Goal: Information Seeking & Learning: Learn about a topic

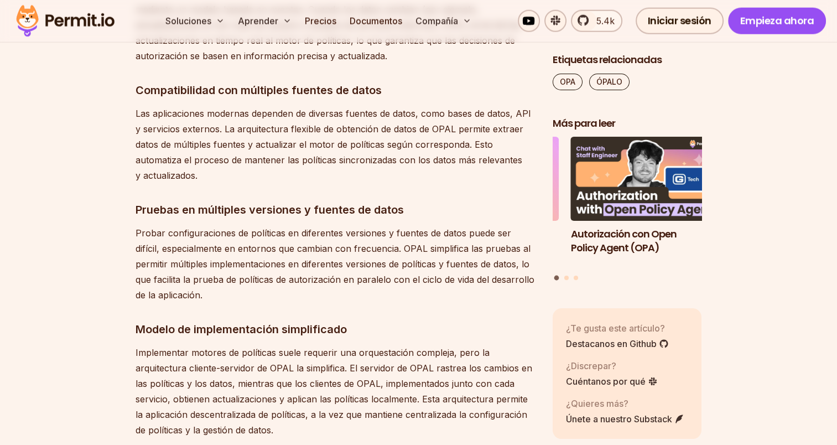
scroll to position [2877, 0]
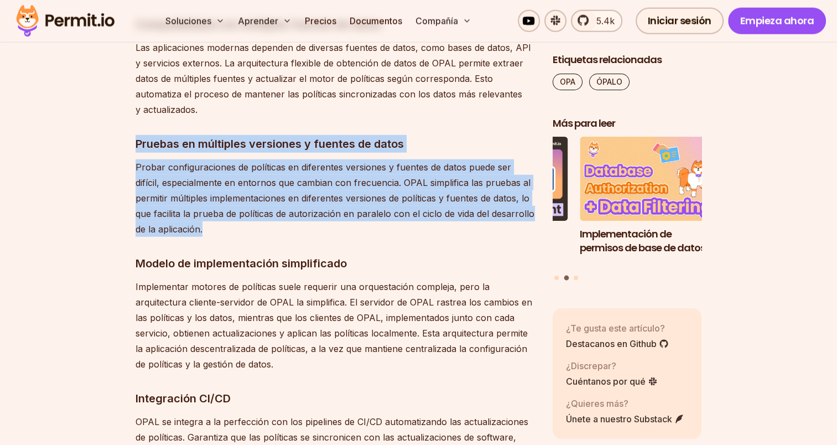
drag, startPoint x: 134, startPoint y: 140, endPoint x: 446, endPoint y: 229, distance: 324.4
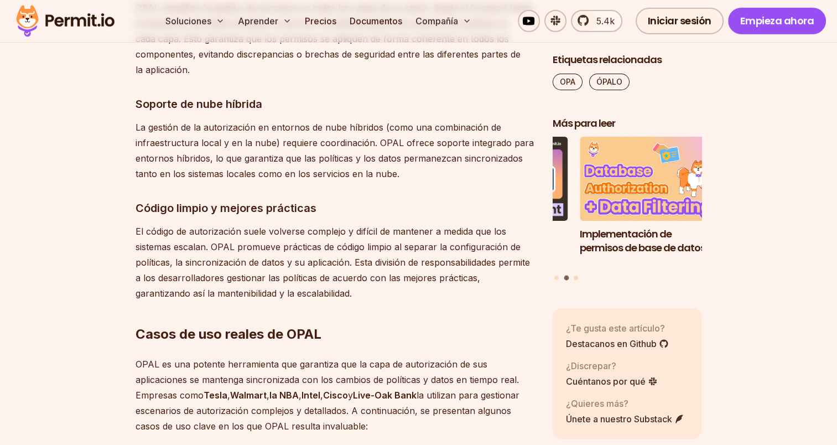
scroll to position [3541, 0]
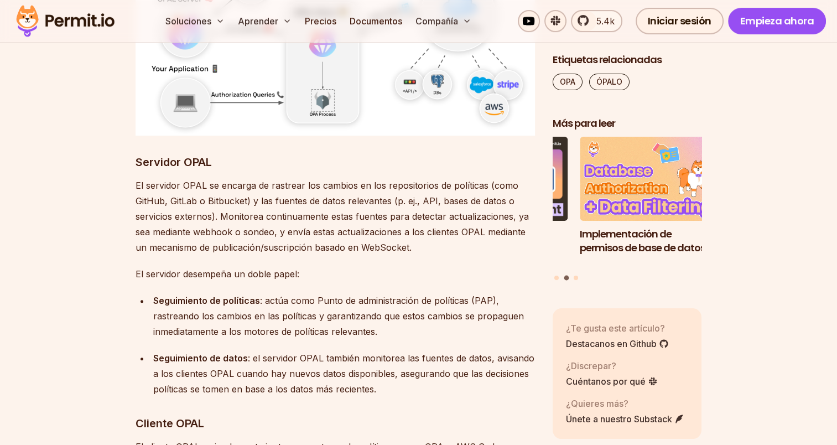
scroll to position [4648, 0]
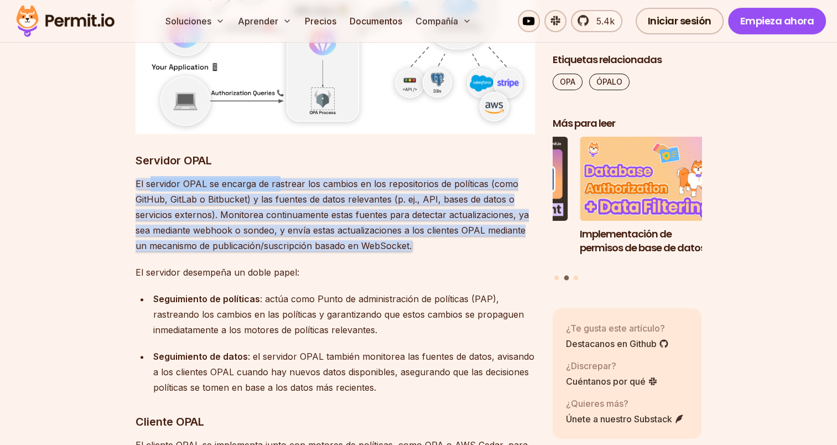
drag, startPoint x: 158, startPoint y: 181, endPoint x: 278, endPoint y: 180, distance: 120.1
click at [278, 180] on font "El servidor OPAL se encarga de rastrear los cambios en los repositorios de polí…" at bounding box center [332, 214] width 393 height 73
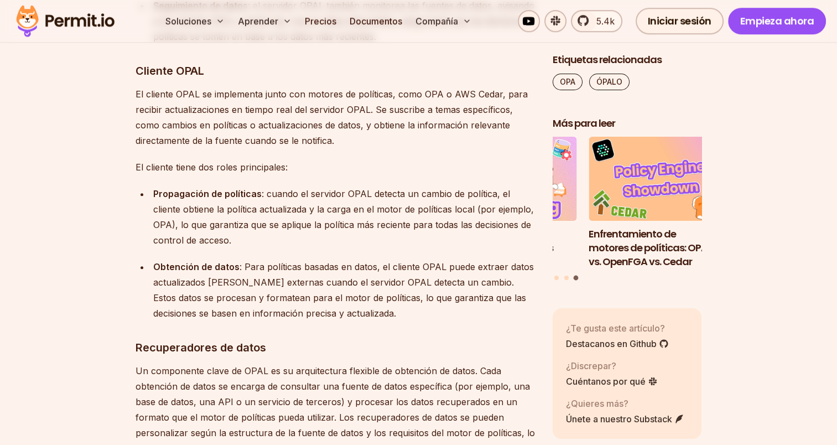
scroll to position [4980, 0]
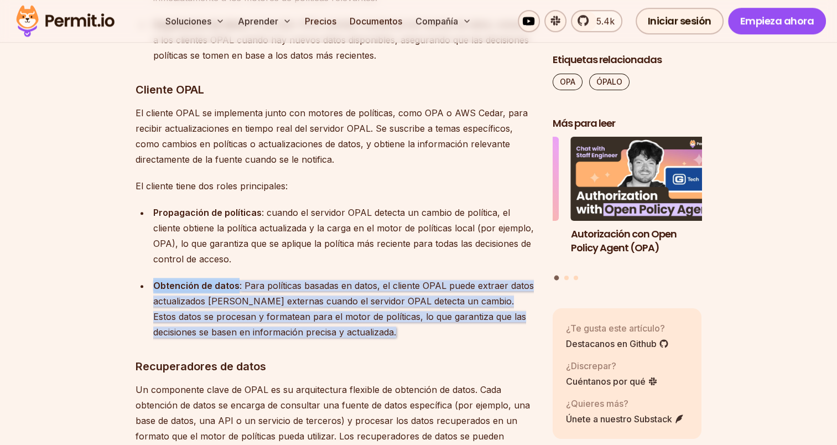
drag, startPoint x: 153, startPoint y: 282, endPoint x: 234, endPoint y: 282, distance: 80.8
click at [234, 282] on font "Obtención de datos" at bounding box center [196, 285] width 86 height 11
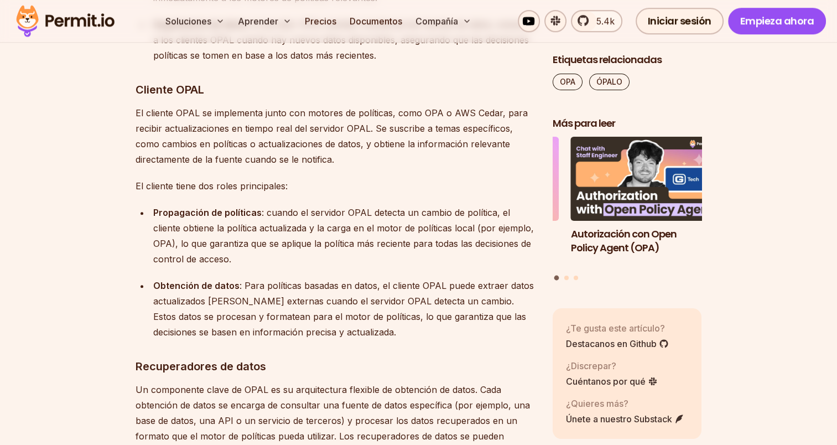
drag, startPoint x: 234, startPoint y: 282, endPoint x: 246, endPoint y: 283, distance: 12.3
click at [246, 283] on font ": Para políticas basadas en datos, el cliente OPAL puede extraer datos actualiz…" at bounding box center [343, 309] width 381 height 58
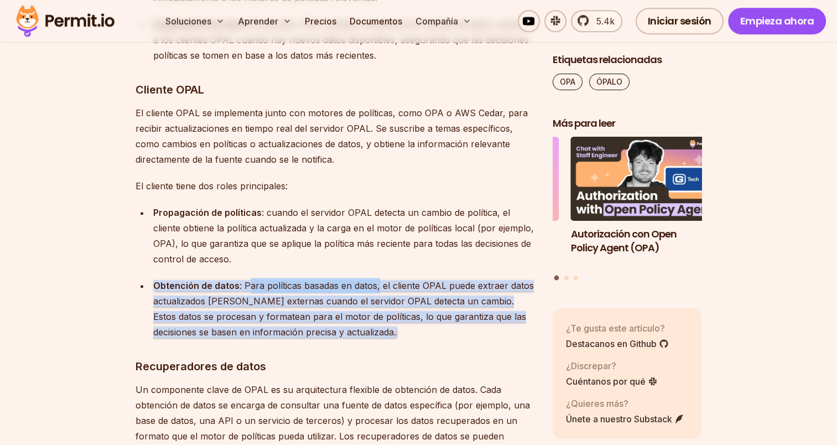
drag, startPoint x: 242, startPoint y: 284, endPoint x: 376, endPoint y: 288, distance: 134.5
click at [376, 288] on font ": Para políticas basadas en datos, el cliente OPAL puede extraer datos actualiz…" at bounding box center [343, 309] width 381 height 58
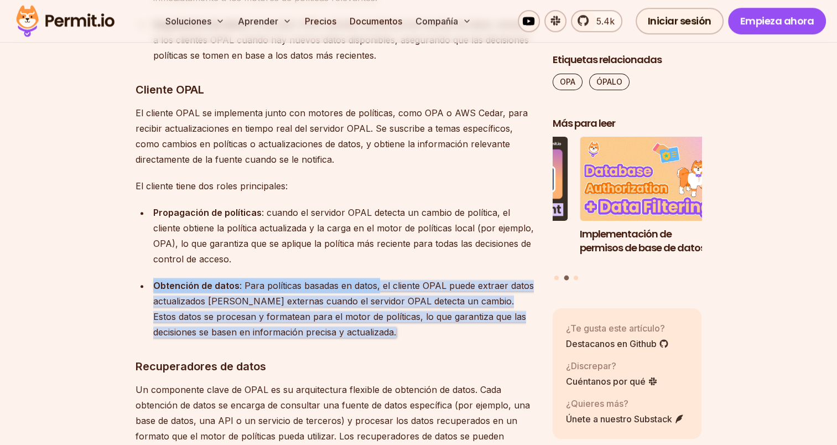
drag, startPoint x: 153, startPoint y: 283, endPoint x: 377, endPoint y: 284, distance: 224.1
click at [377, 284] on div "Obtención de datos : Para políticas basadas en datos, el cliente OPAL puede ext…" at bounding box center [344, 309] width 382 height 62
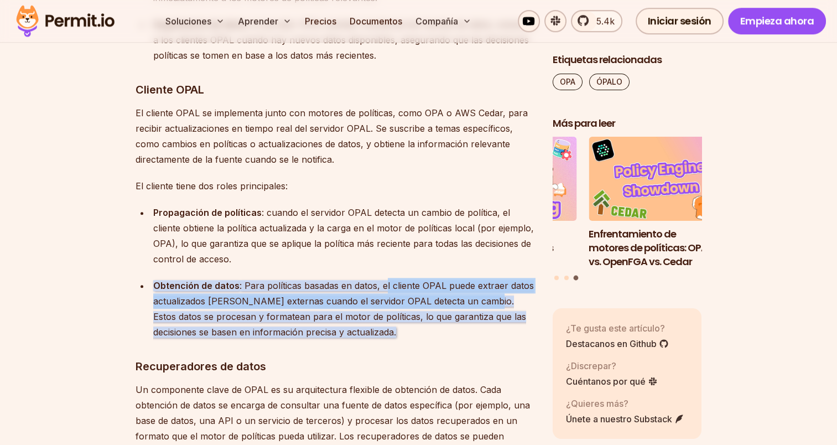
drag, startPoint x: 377, startPoint y: 284, endPoint x: 478, endPoint y: 300, distance: 101.4
click at [478, 300] on font ": Para políticas basadas en datos, el cliente OPAL puede extraer datos actualiz…" at bounding box center [343, 309] width 381 height 58
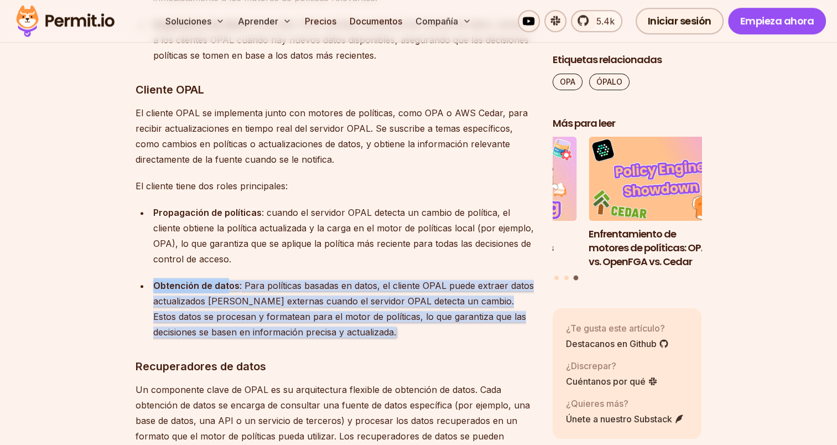
drag, startPoint x: 155, startPoint y: 283, endPoint x: 225, endPoint y: 287, distance: 69.8
click at [225, 287] on font "Obtención de datos" at bounding box center [196, 285] width 86 height 11
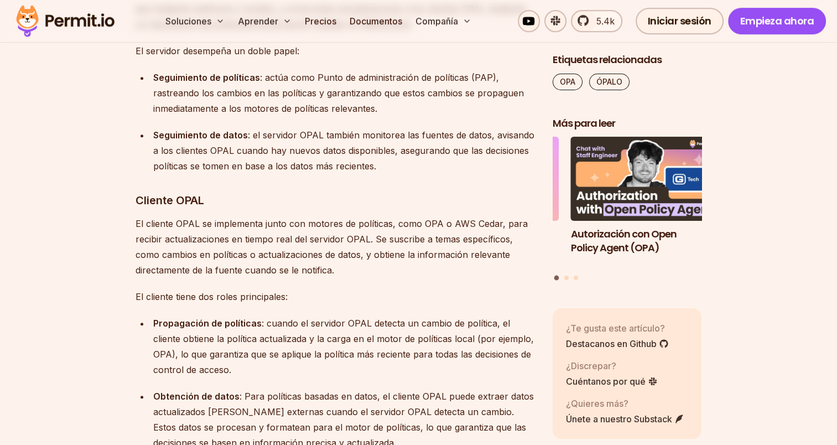
scroll to position [4925, 0]
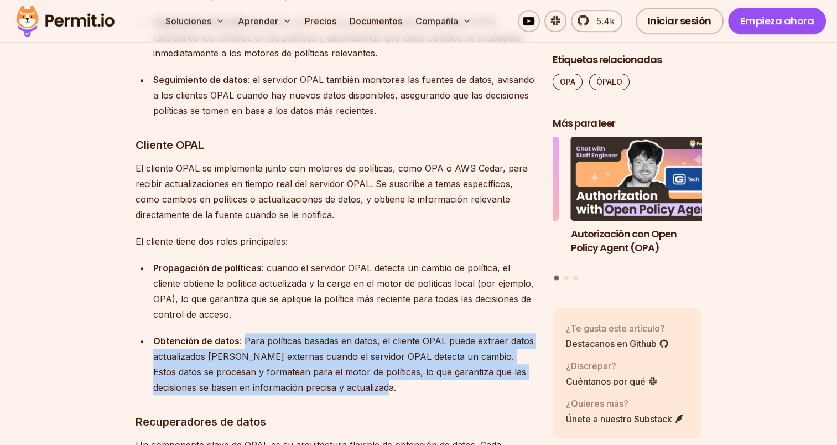
drag, startPoint x: 241, startPoint y: 339, endPoint x: 345, endPoint y: 387, distance: 115.4
click at [345, 387] on div "Obtención de datos : Para políticas basadas en datos, el cliente OPAL puede ext…" at bounding box center [344, 364] width 382 height 62
drag, startPoint x: 345, startPoint y: 387, endPoint x: 336, endPoint y: 393, distance: 10.7
click at [336, 394] on div "Obtención de datos : Para políticas basadas en datos, el cliente OPAL puede ext…" at bounding box center [344, 364] width 382 height 62
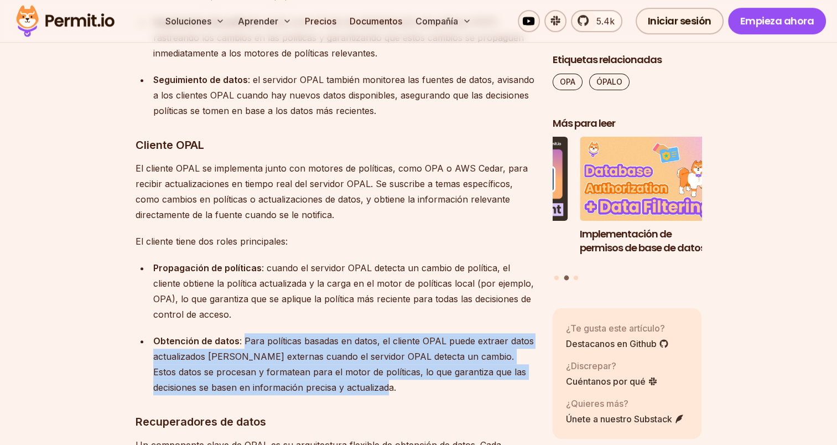
click at [324, 387] on font ": Para políticas basadas en datos, el cliente OPAL puede extraer datos actualiz…" at bounding box center [343, 364] width 381 height 58
drag, startPoint x: 345, startPoint y: 389, endPoint x: 140, endPoint y: 337, distance: 211.8
click at [140, 337] on ul "Propagación de políticas : cuando el servidor OPAL detecta un cambio de polític…" at bounding box center [336, 327] width 400 height 135
drag, startPoint x: 140, startPoint y: 337, endPoint x: 172, endPoint y: 350, distance: 34.7
click at [172, 350] on div "Obtención de datos : Para políticas basadas en datos, el cliente OPAL puede ext…" at bounding box center [344, 364] width 382 height 62
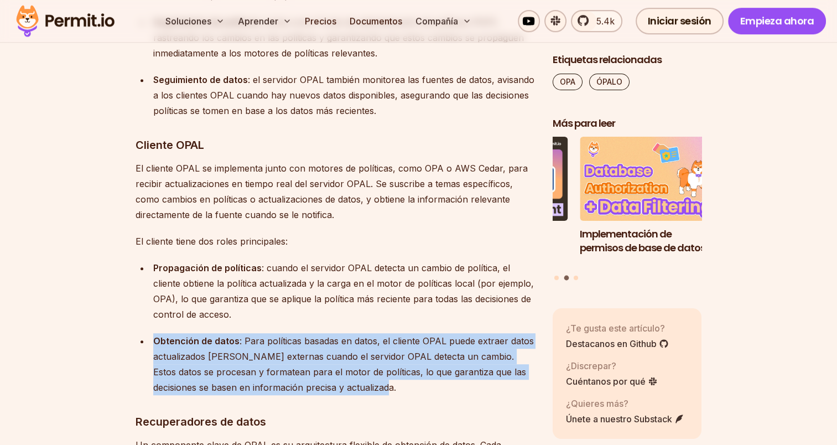
click at [158, 343] on font "Obtención de datos" at bounding box center [196, 340] width 86 height 11
drag, startPoint x: 151, startPoint y: 340, endPoint x: 359, endPoint y: 385, distance: 212.8
click at [359, 385] on li "Obtención de datos : Para políticas basadas en datos, el cliente OPAL puede ext…" at bounding box center [342, 364] width 385 height 62
